Goal: Task Accomplishment & Management: Use online tool/utility

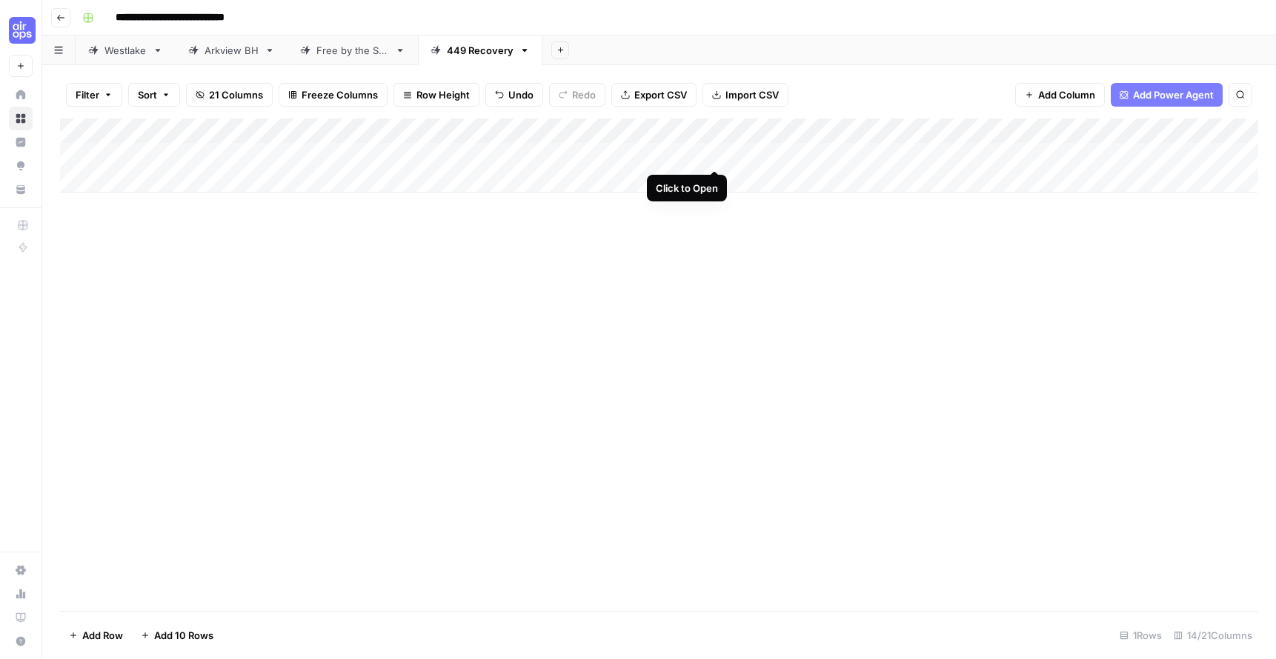
click at [714, 154] on div "Add Column" at bounding box center [659, 156] width 1198 height 74
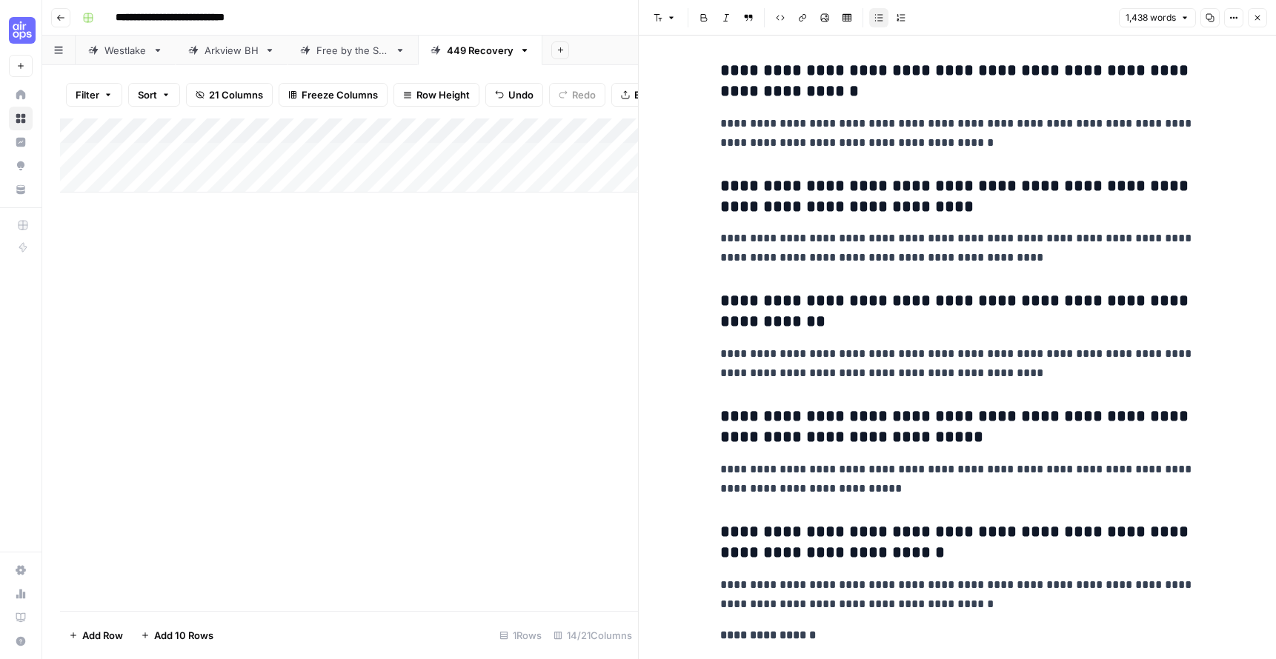
scroll to position [5135, 0]
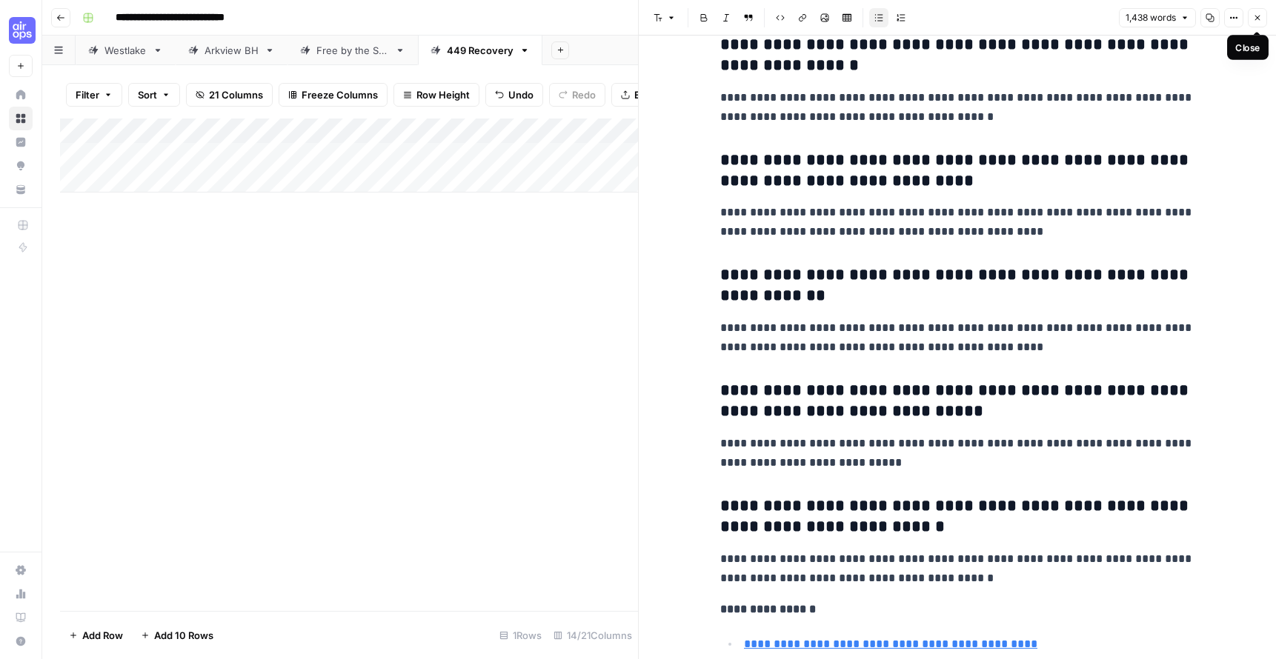
click at [1260, 16] on icon "button" at bounding box center [1257, 17] width 9 height 9
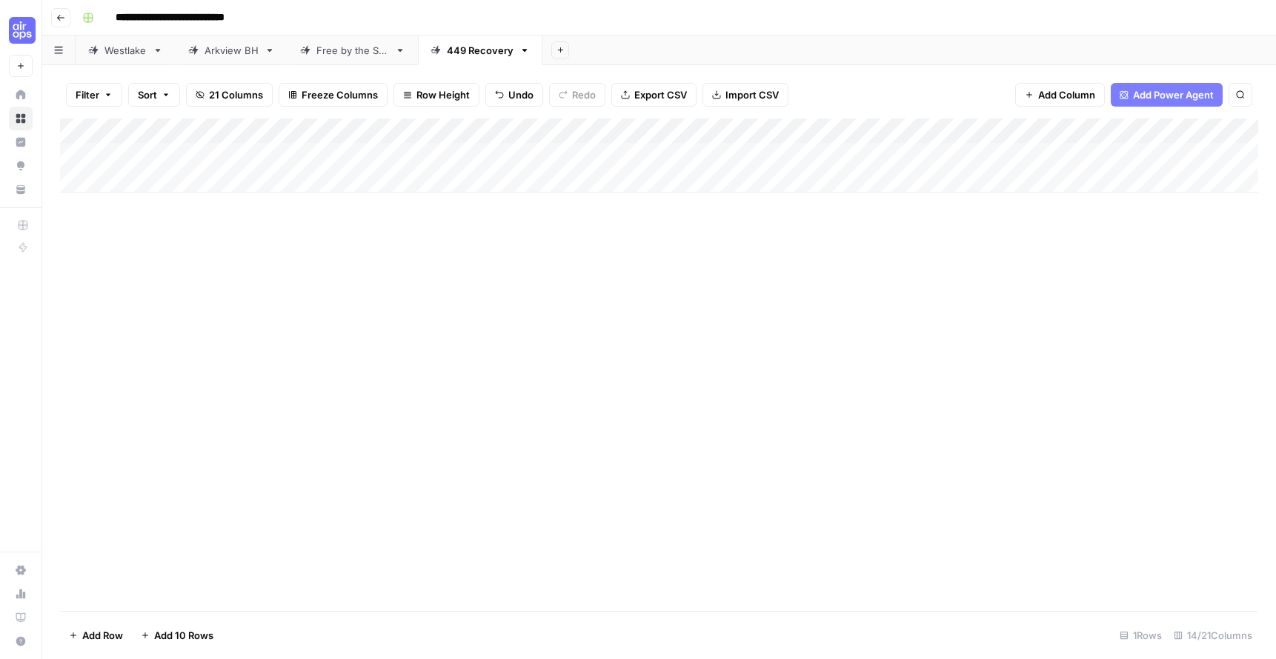
click at [980, 153] on div "Add Column" at bounding box center [659, 156] width 1198 height 74
click at [762, 155] on div "Add Column" at bounding box center [659, 156] width 1198 height 74
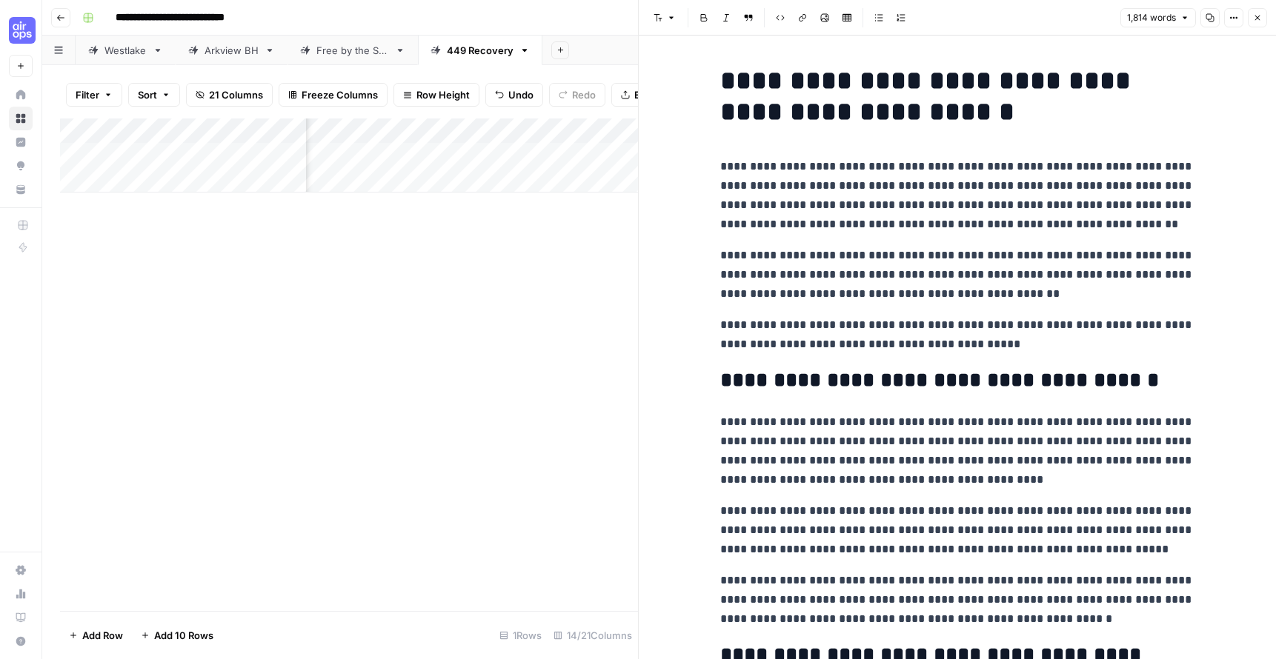
click at [1260, 20] on icon "button" at bounding box center [1257, 17] width 9 height 9
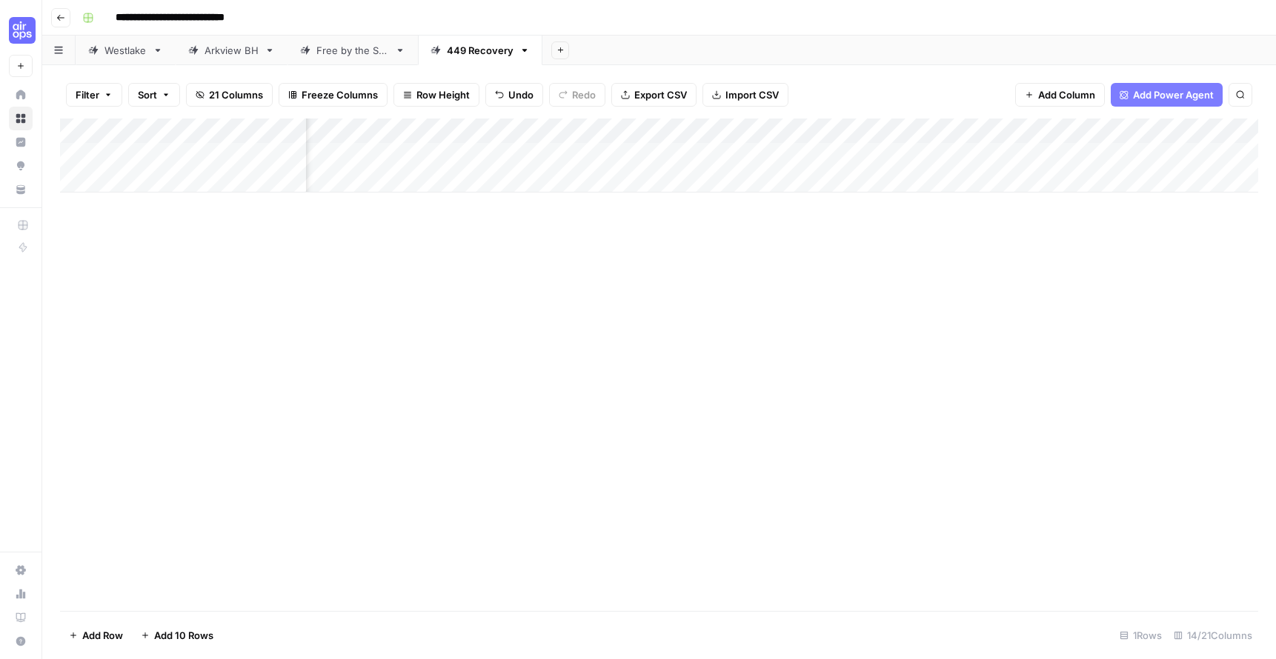
click at [862, 154] on div "Add Column" at bounding box center [659, 156] width 1198 height 74
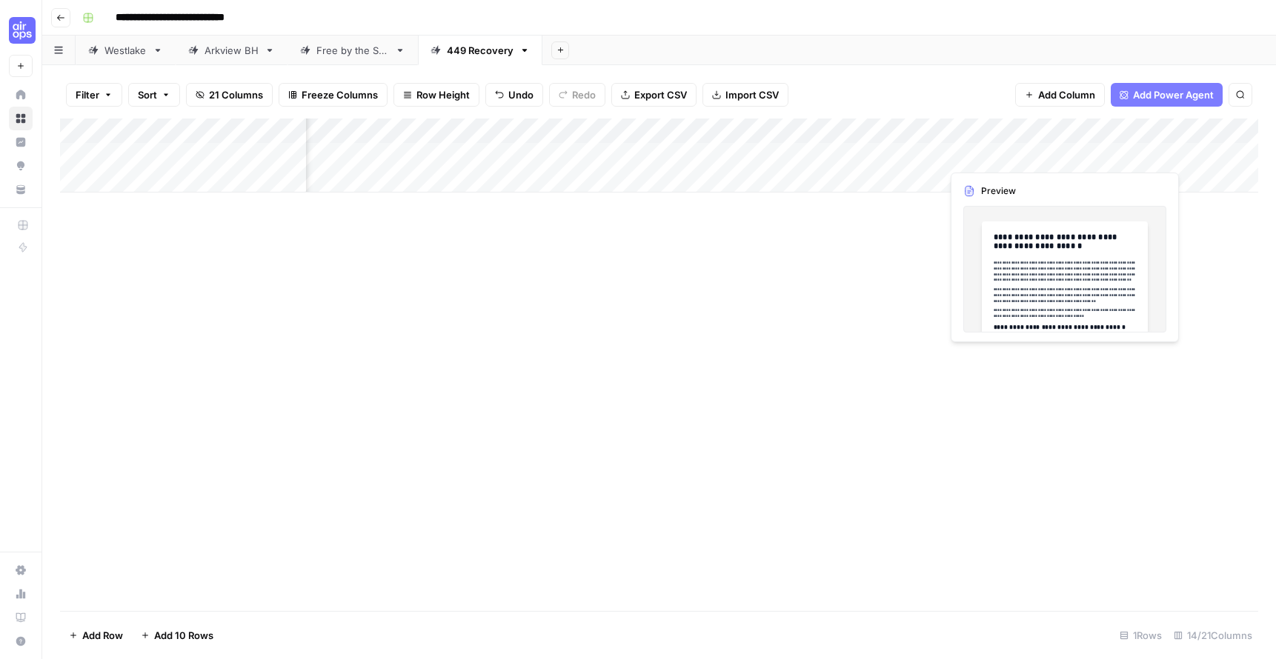
click at [1059, 154] on div "Add Column" at bounding box center [659, 156] width 1198 height 74
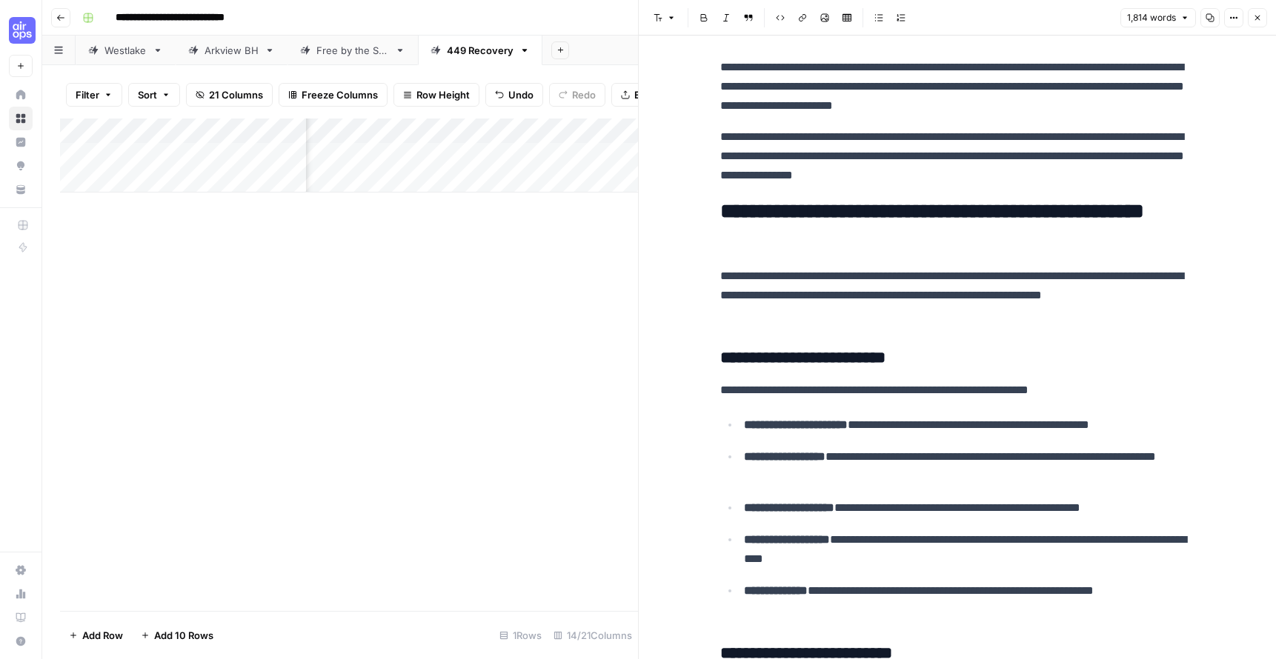
scroll to position [831, 0]
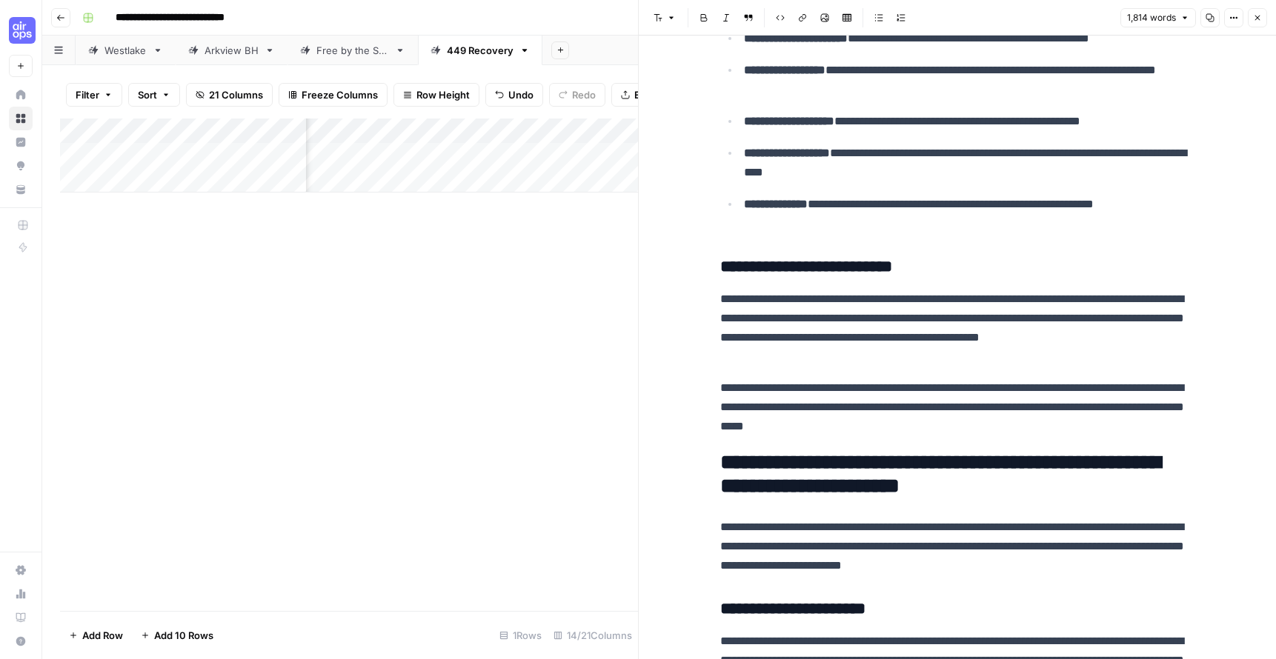
click at [1254, 20] on icon "button" at bounding box center [1257, 17] width 9 height 9
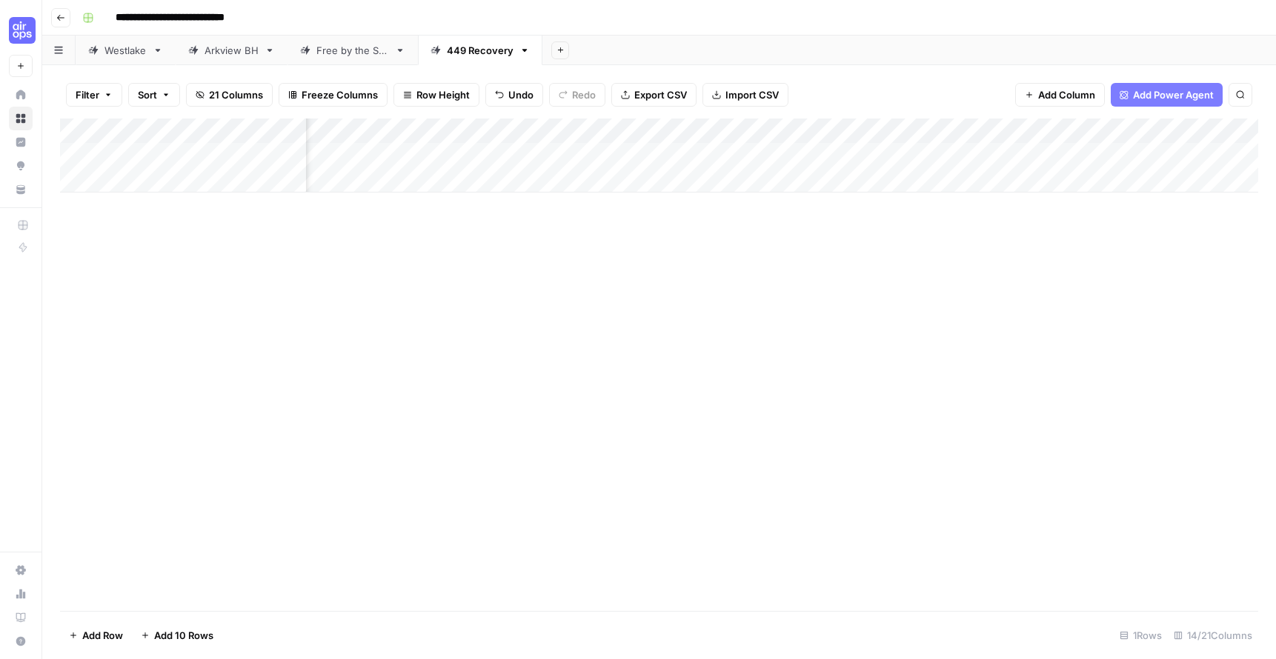
scroll to position [0, 654]
click at [867, 156] on div "Add Column" at bounding box center [659, 156] width 1198 height 74
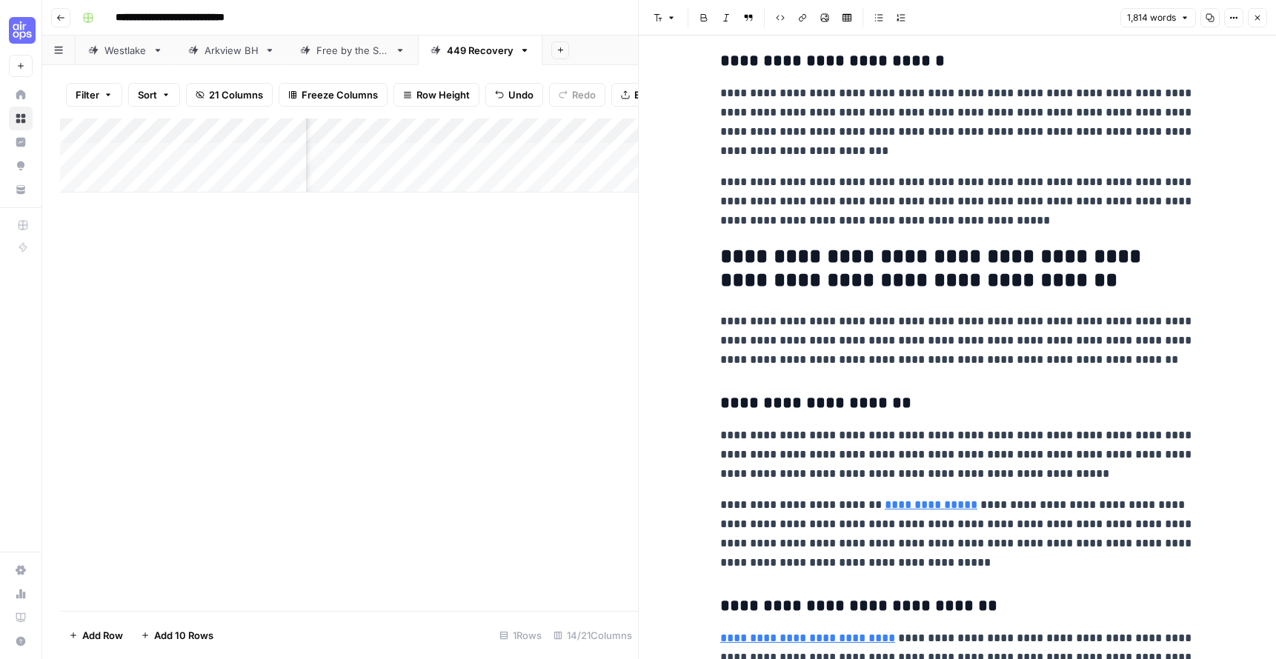
scroll to position [1053, 0]
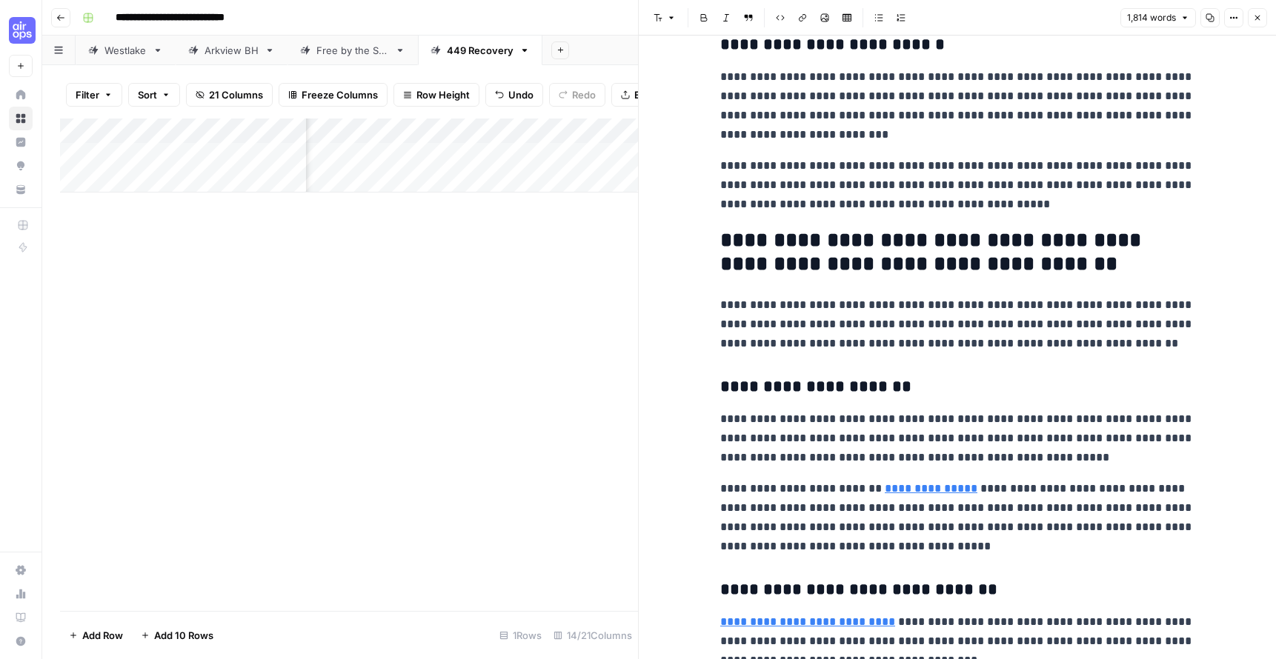
click at [1260, 18] on icon "button" at bounding box center [1257, 17] width 9 height 9
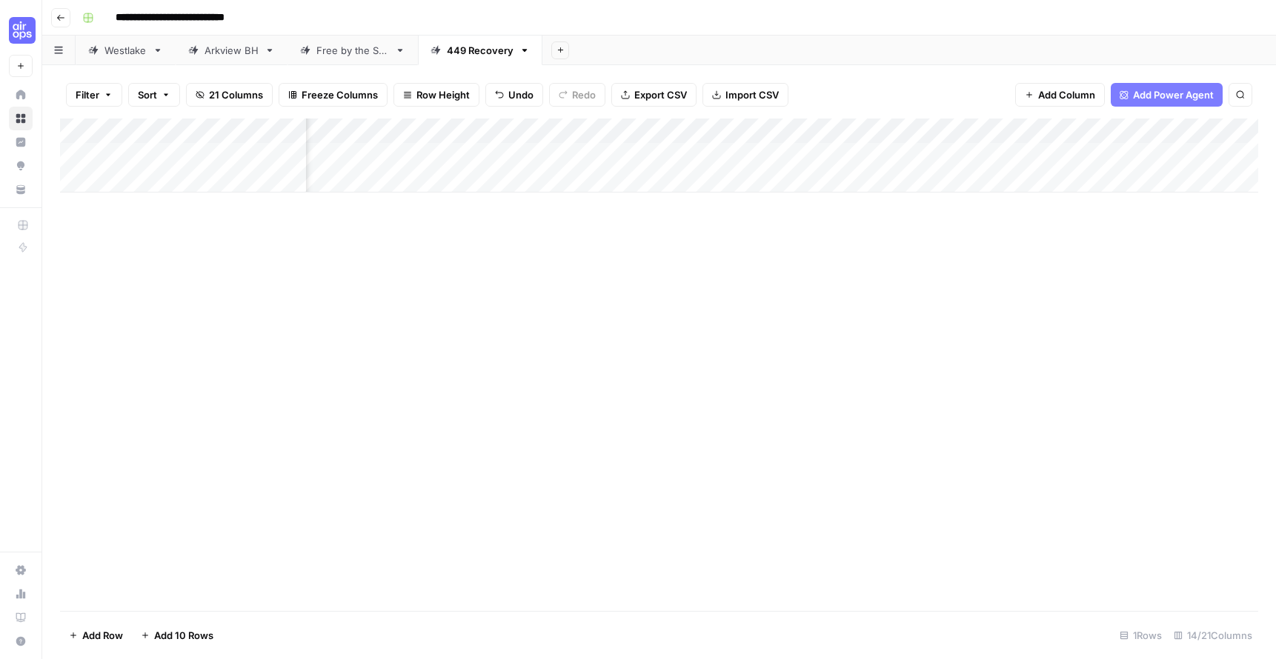
click at [965, 153] on div "Add Column" at bounding box center [659, 156] width 1198 height 74
click at [971, 153] on div "Add Column" at bounding box center [659, 156] width 1198 height 74
click at [1157, 153] on div "Add Column" at bounding box center [659, 156] width 1198 height 74
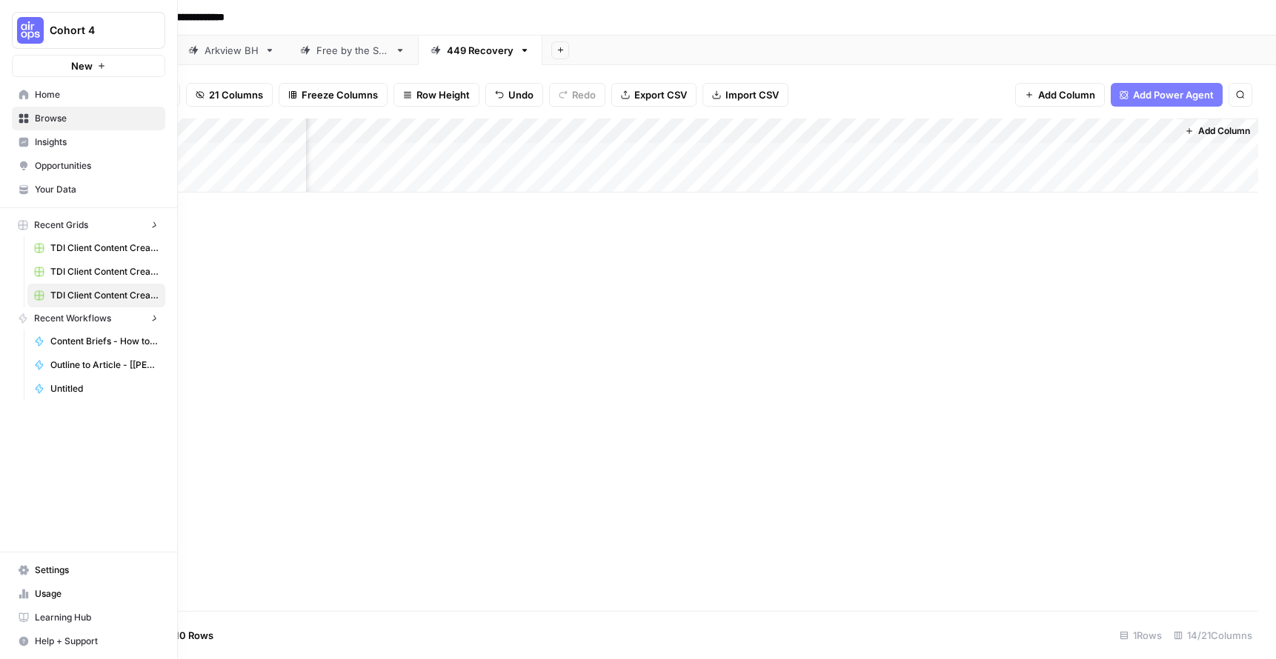
click at [21, 28] on img "Workspace: Cohort 4" at bounding box center [30, 30] width 27 height 27
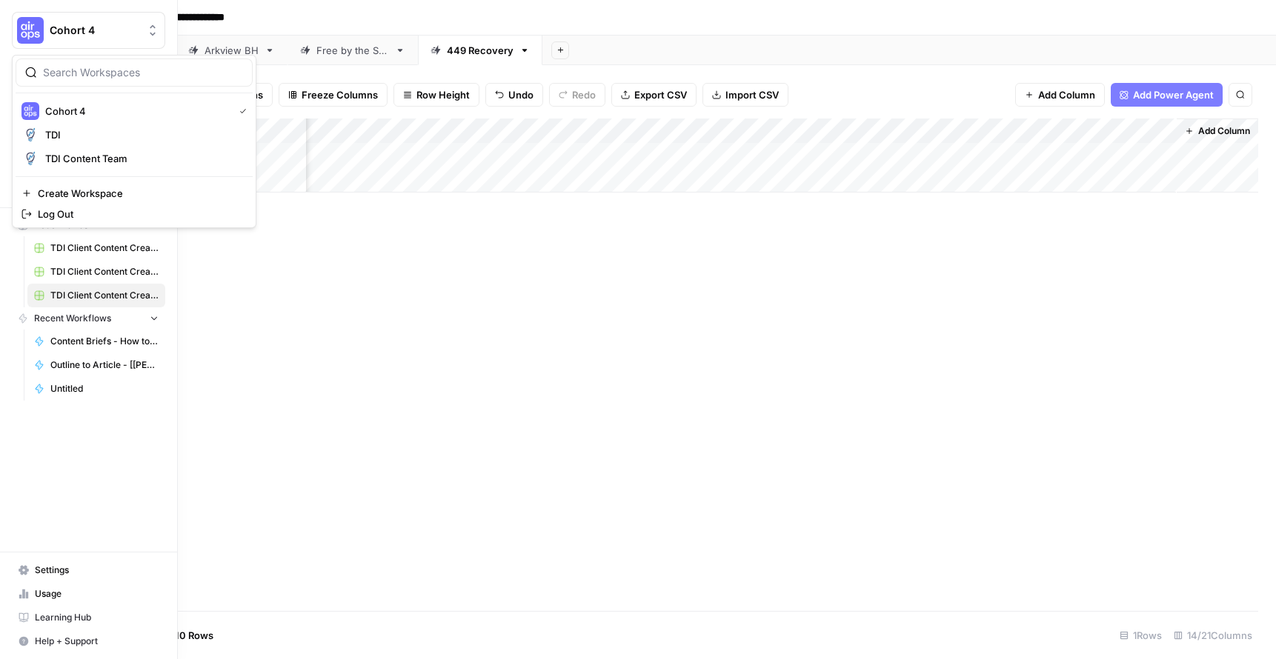
click at [126, 4] on div "Cohort 4 New" at bounding box center [88, 38] width 177 height 77
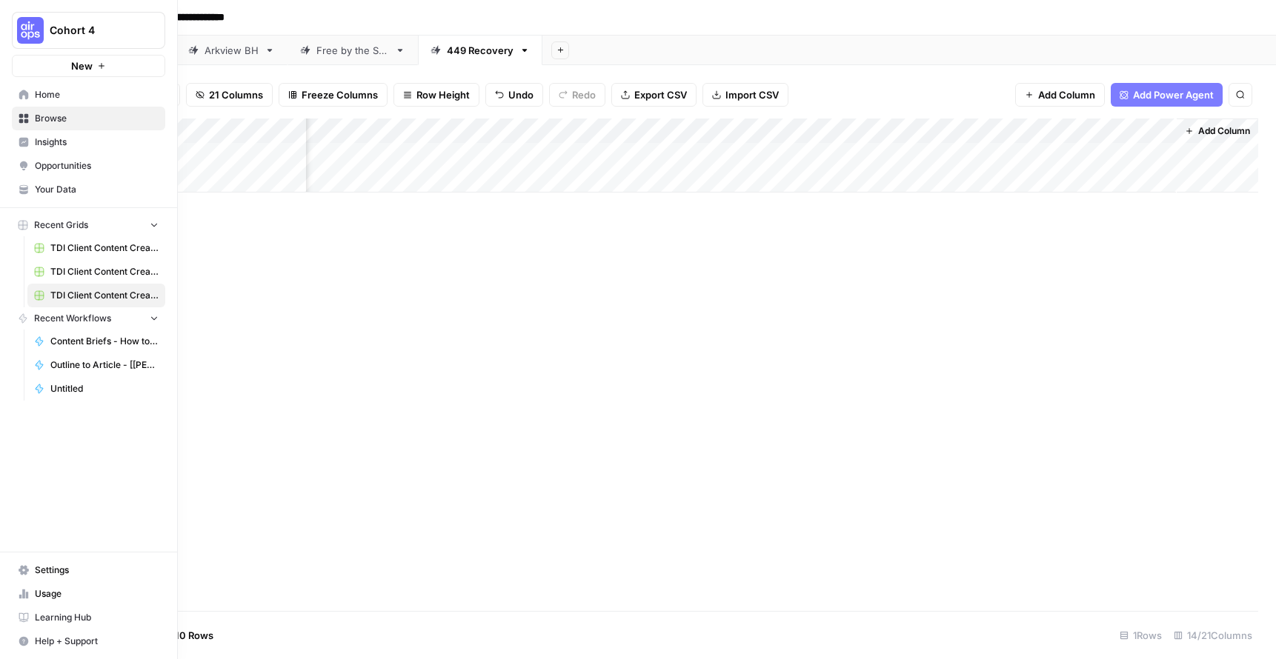
click at [80, 185] on span "Your Data" at bounding box center [97, 189] width 124 height 13
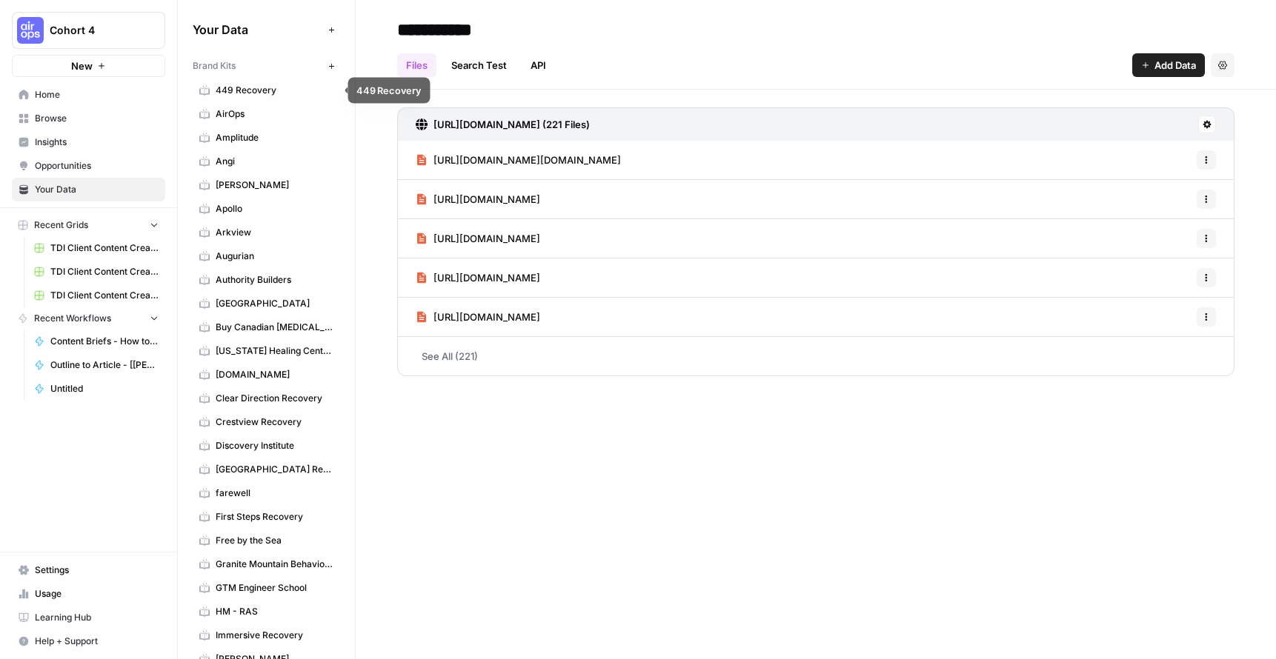
click at [263, 86] on span "449 Recovery" at bounding box center [275, 90] width 118 height 13
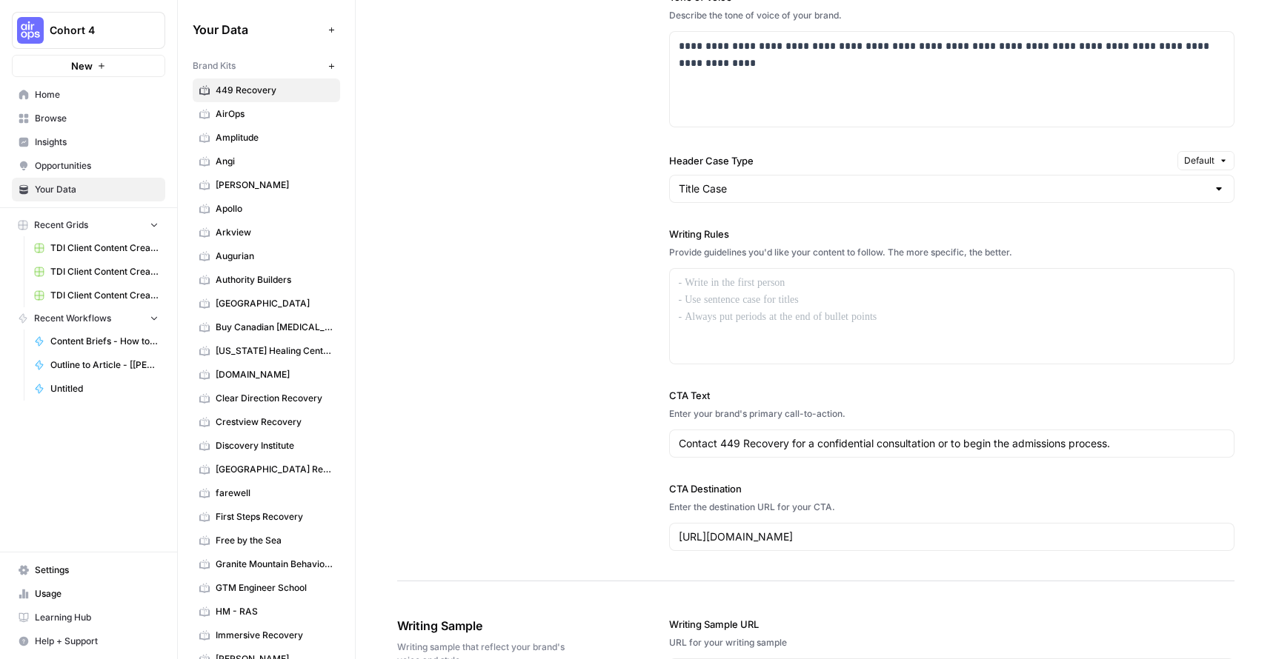
scroll to position [1107, 0]
click at [728, 311] on div at bounding box center [952, 317] width 565 height 95
click at [713, 297] on div "To enrich screen reader interactions, please activate Accessibility in Grammarl…" at bounding box center [952, 317] width 565 height 95
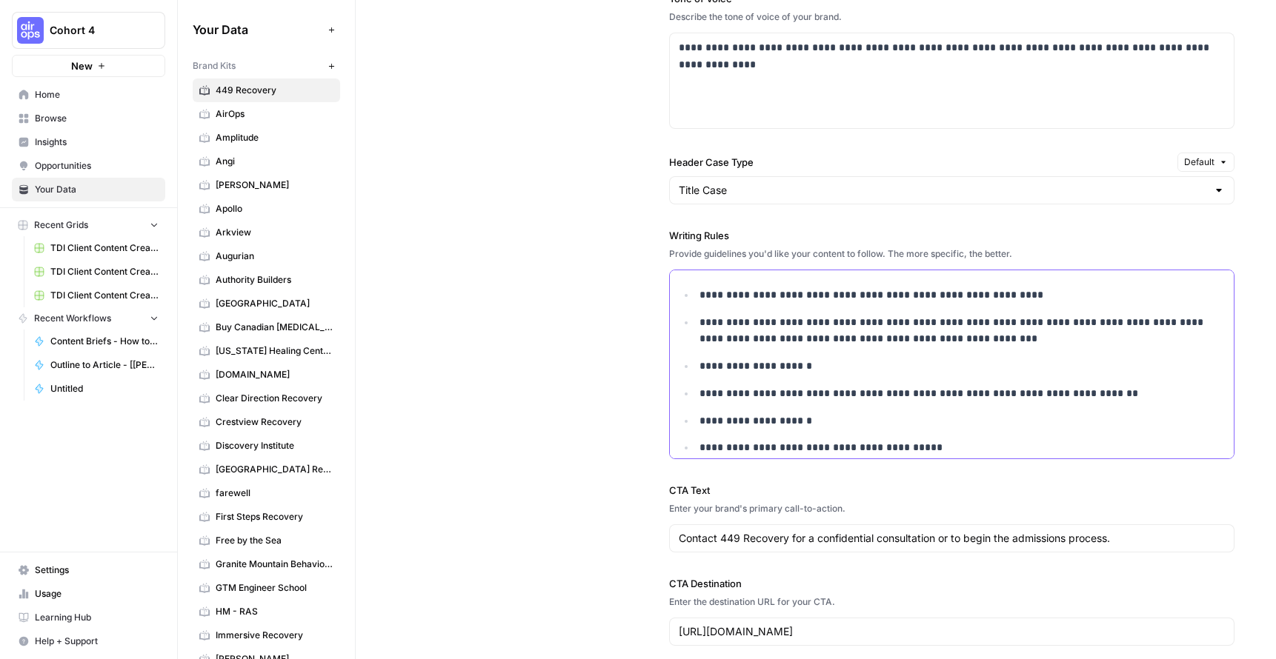
scroll to position [187, 0]
